Goal: Task Accomplishment & Management: Use online tool/utility

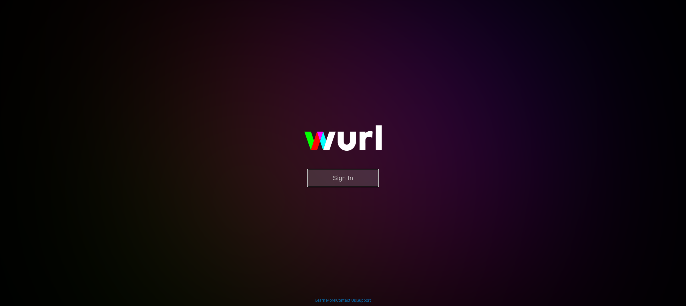
click at [351, 177] on button "Sign In" at bounding box center [342, 178] width 71 height 19
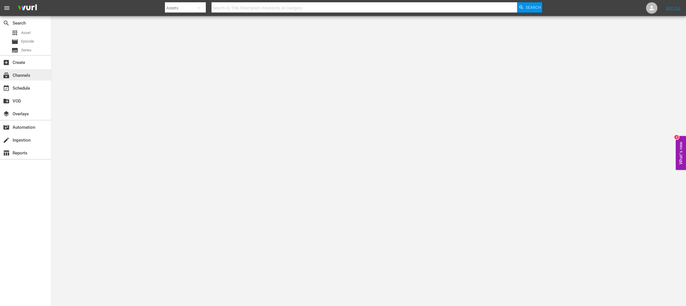
click at [17, 73] on div "subscriptions Channels" at bounding box center [16, 74] width 32 height 5
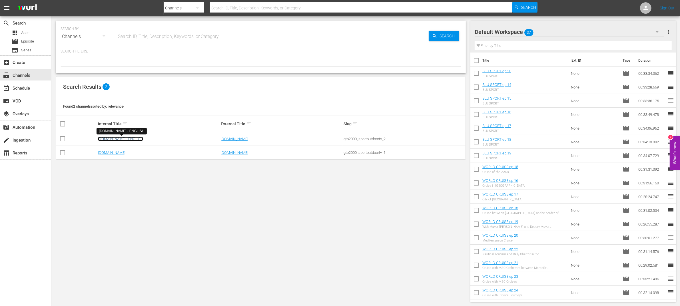
click at [138, 140] on link "[DOMAIN_NAME] - ENGLISH" at bounding box center [120, 139] width 45 height 4
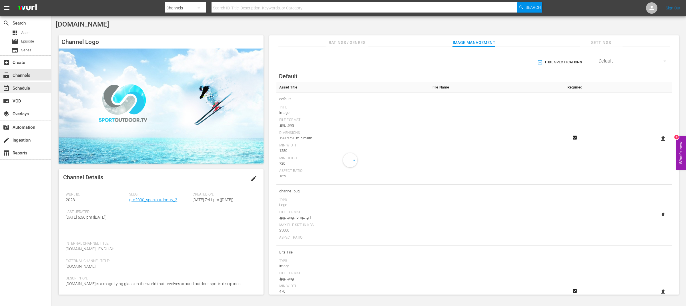
click at [29, 88] on div "event_available Schedule" at bounding box center [16, 87] width 32 height 5
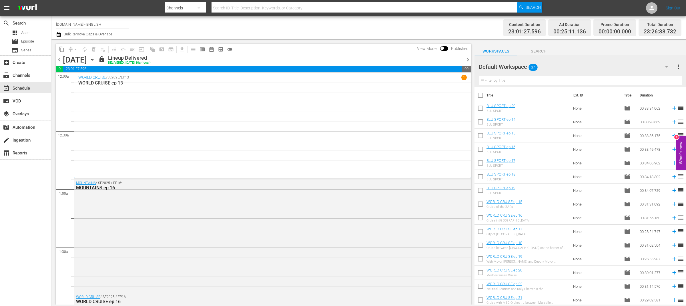
click at [468, 62] on span "chevron_right" at bounding box center [467, 59] width 7 height 7
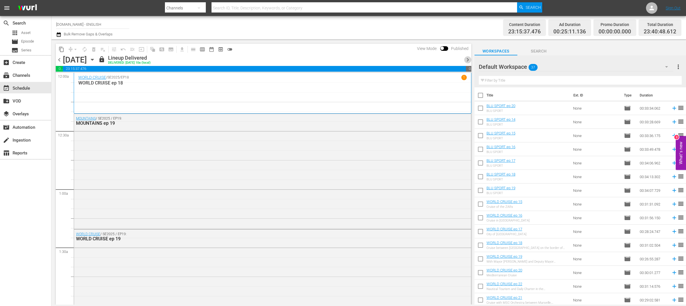
click at [468, 62] on span "chevron_right" at bounding box center [467, 59] width 7 height 7
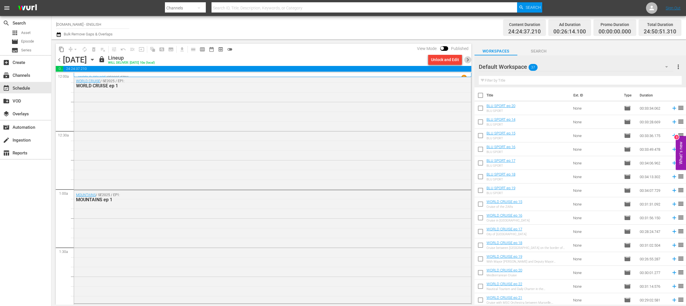
click at [468, 62] on span "chevron_right" at bounding box center [467, 59] width 7 height 7
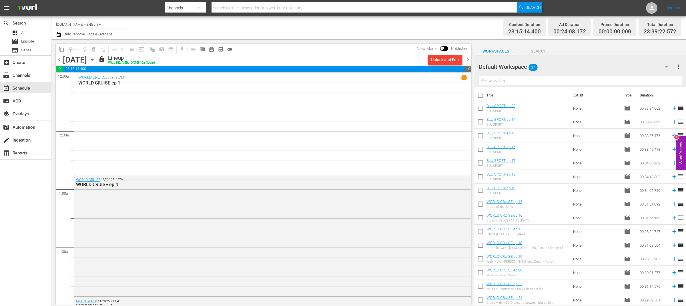
click at [468, 62] on span "chevron_right" at bounding box center [467, 59] width 7 height 7
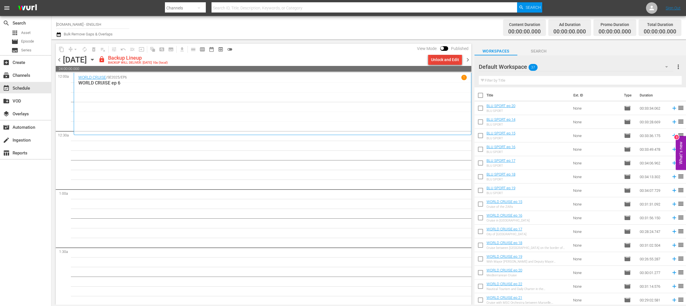
click at [450, 62] on div "Unlock and Edit" at bounding box center [445, 60] width 28 height 10
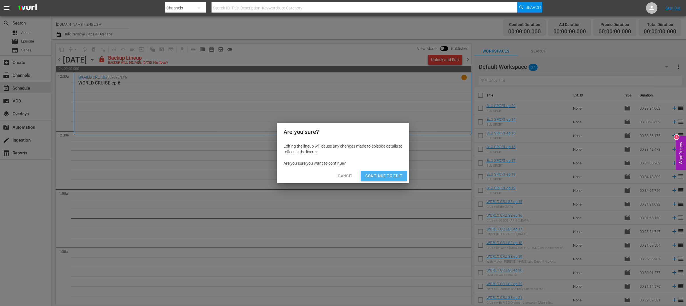
click at [381, 181] on button "Continue to Edit" at bounding box center [383, 176] width 46 height 11
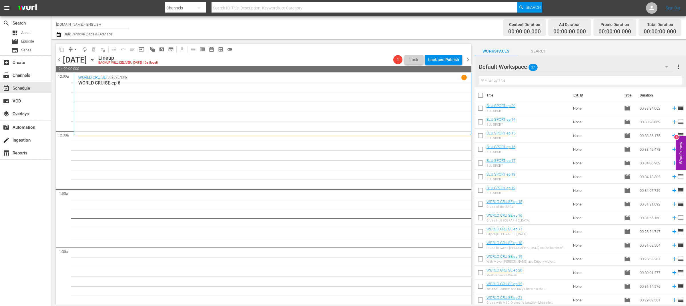
click at [95, 59] on icon "button" at bounding box center [92, 60] width 6 height 6
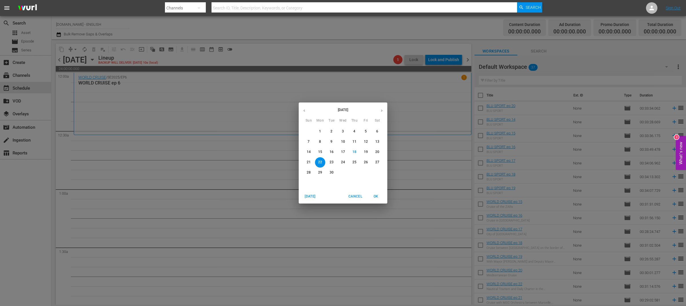
click at [322, 153] on p "15" at bounding box center [320, 152] width 4 height 5
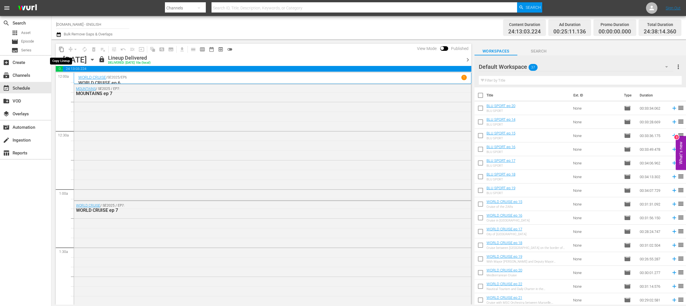
click at [62, 51] on span "content_copy" at bounding box center [62, 50] width 6 height 6
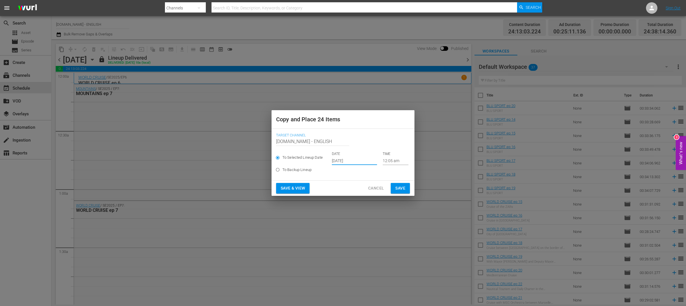
click at [355, 160] on input "[DATE]" at bounding box center [354, 161] width 45 height 9
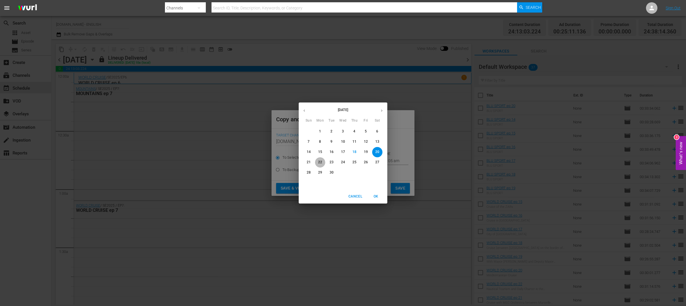
click at [319, 161] on p "22" at bounding box center [320, 162] width 4 height 5
type input "[DATE]"
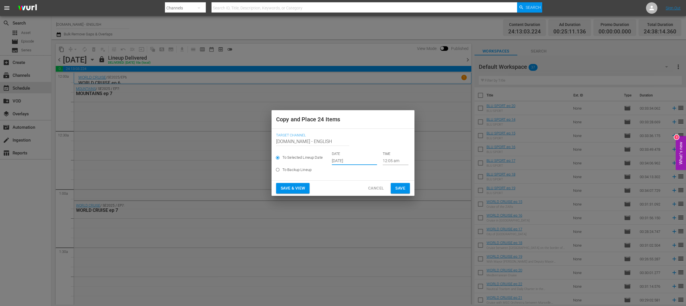
click at [298, 190] on span "Save & View" at bounding box center [293, 188] width 24 height 7
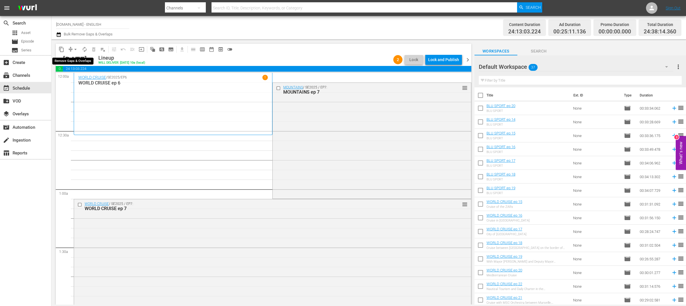
click at [74, 49] on span "arrow_drop_down" at bounding box center [76, 50] width 6 height 6
click at [89, 79] on li "Align to End of Previous Day" at bounding box center [76, 79] width 60 height 9
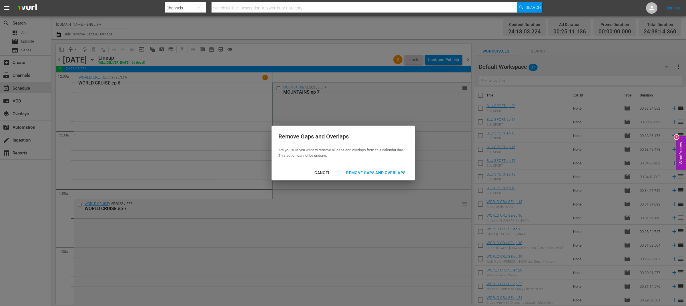
click at [357, 173] on div "Remove Gaps and Overlaps" at bounding box center [375, 172] width 68 height 7
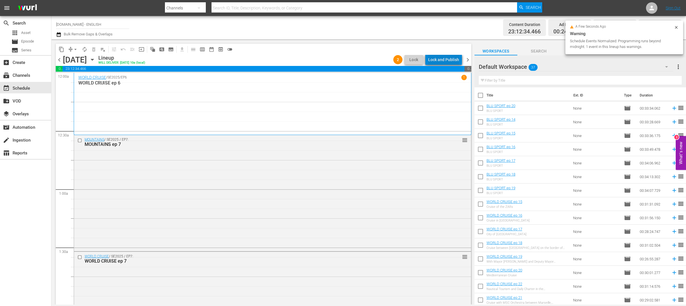
click at [446, 59] on div "Lock and Publish" at bounding box center [443, 60] width 31 height 10
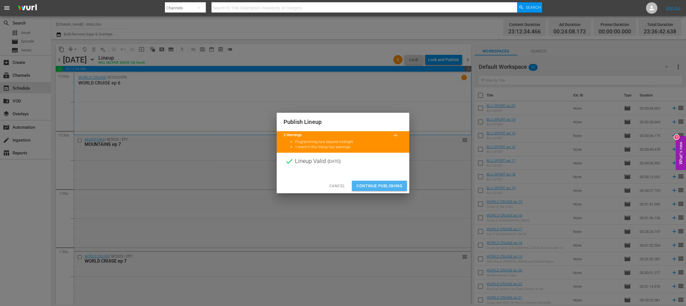
click at [379, 187] on span "Continue Publishing" at bounding box center [379, 186] width 46 height 7
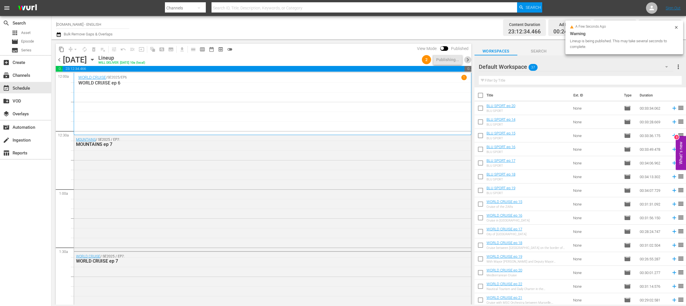
click at [470, 60] on span "chevron_right" at bounding box center [467, 59] width 7 height 7
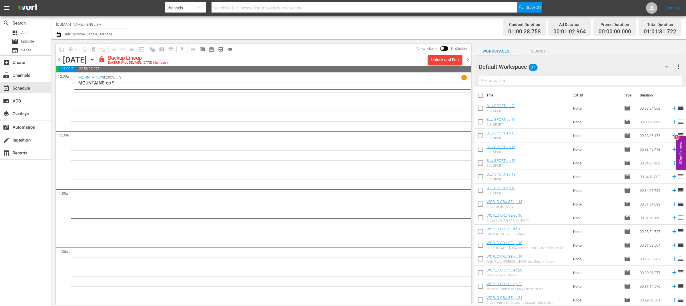
click at [60, 60] on span "chevron_left" at bounding box center [59, 59] width 7 height 7
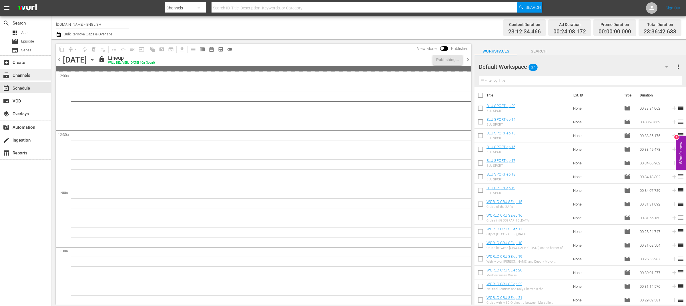
click at [25, 77] on div "subscriptions Channels" at bounding box center [16, 74] width 32 height 5
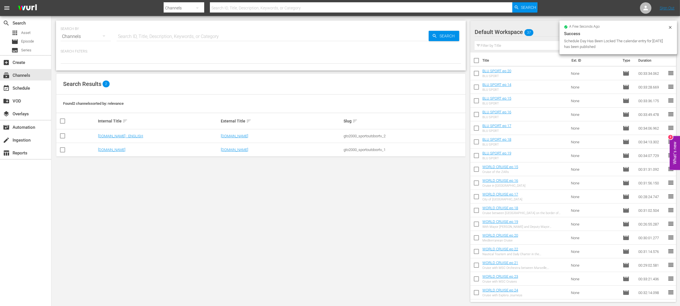
click at [117, 153] on td "[DOMAIN_NAME]" at bounding box center [158, 150] width 123 height 14
click at [118, 151] on link "[DOMAIN_NAME]" at bounding box center [111, 150] width 27 height 4
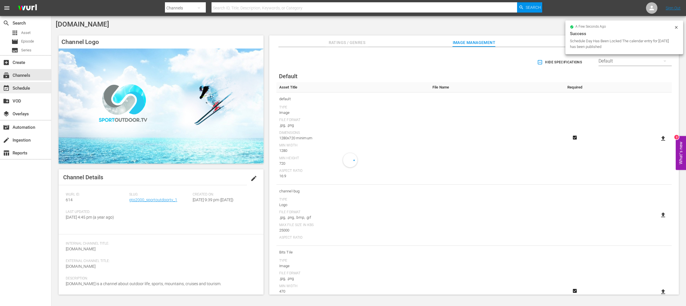
click at [18, 89] on div "event_available Schedule" at bounding box center [16, 87] width 32 height 5
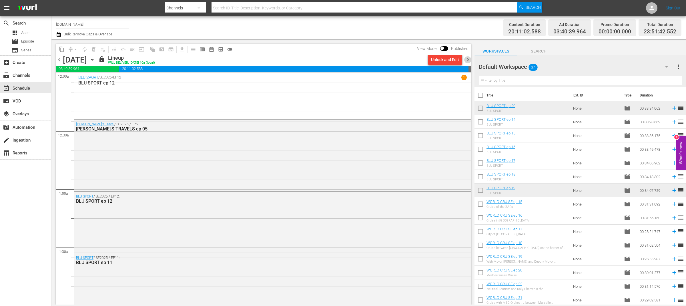
click at [465, 61] on span "chevron_right" at bounding box center [467, 59] width 7 height 7
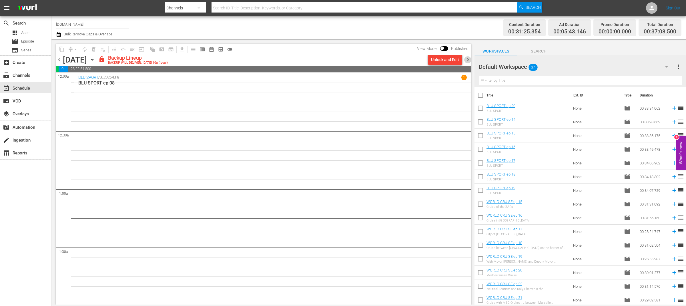
click at [465, 61] on span "chevron_right" at bounding box center [467, 59] width 7 height 7
click at [60, 62] on span "chevron_left" at bounding box center [59, 59] width 7 height 7
